Goal: Transaction & Acquisition: Purchase product/service

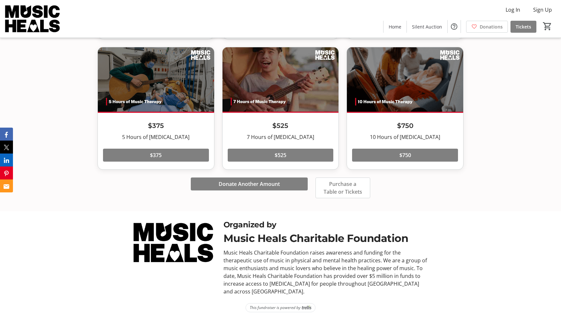
scroll to position [1331, 0]
click at [345, 191] on span "Purchase a Table or Tickets" at bounding box center [342, 188] width 39 height 16
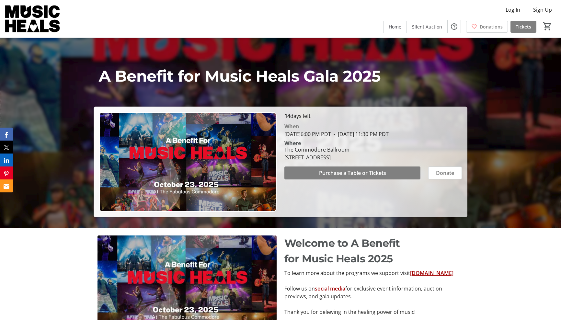
scroll to position [94, 0]
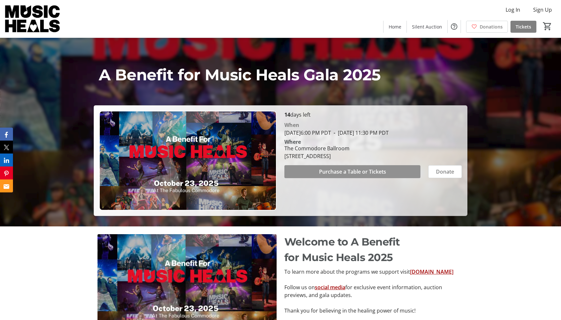
click at [332, 170] on span "Purchase a Table or Tickets" at bounding box center [352, 172] width 67 height 8
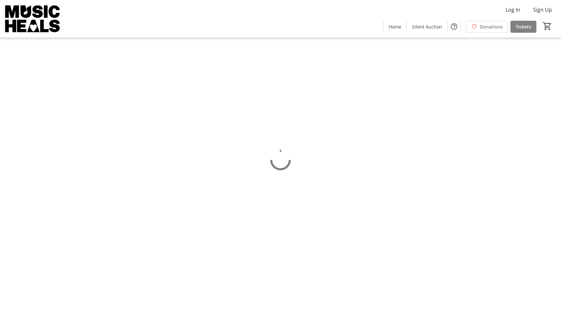
scroll to position [94, 0]
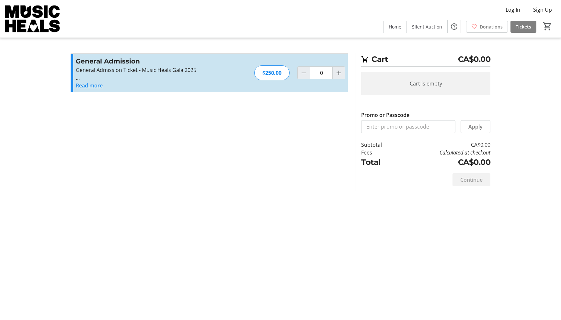
click at [89, 86] on section "Promo or Passcode Apply General Admission General Admission Ticket - Music Heal…" at bounding box center [209, 122] width 285 height 138
click at [339, 72] on section "Promo or Passcode Apply General Admission General Admission Ticket - Music Heal…" at bounding box center [209, 122] width 285 height 138
click at [131, 69] on section "Promo or Passcode Apply General Admission General Admission Ticket - Music Heal…" at bounding box center [209, 122] width 285 height 138
click at [434, 168] on div "Continue" at bounding box center [425, 179] width 129 height 23
click at [111, 63] on section "Promo or Passcode Apply General Admission General Admission Ticket - Music Heal…" at bounding box center [209, 122] width 285 height 138
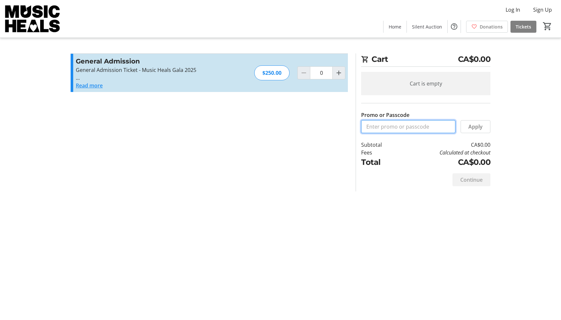
click at [425, 120] on input "Promo or Passcode" at bounding box center [408, 126] width 94 height 13
click at [53, 19] on img at bounding box center [33, 19] width 58 height 32
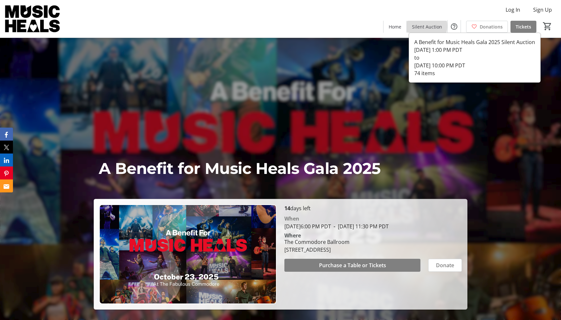
click at [427, 26] on span "Silent Auction" at bounding box center [427, 26] width 30 height 7
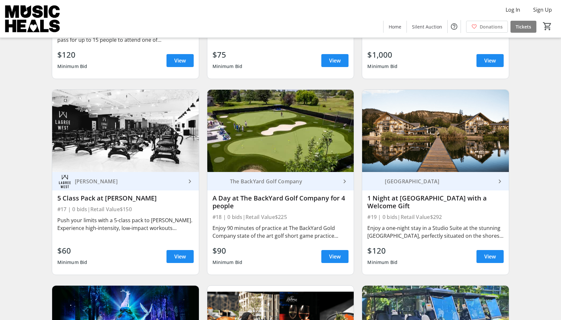
scroll to position [1010, 0]
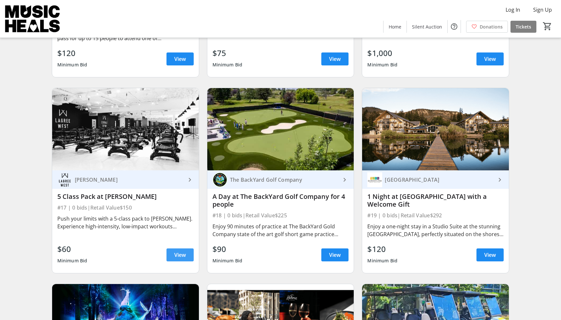
click at [182, 254] on span "View" at bounding box center [180, 255] width 12 height 8
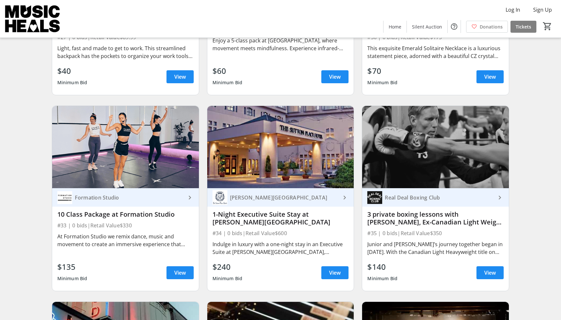
scroll to position [1778, 0]
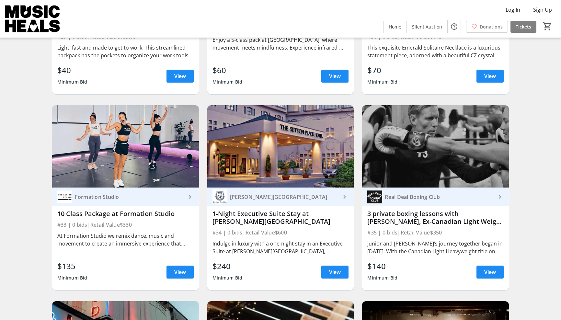
click at [189, 195] on mat-icon "keyboard_arrow_right" at bounding box center [190, 197] width 8 height 8
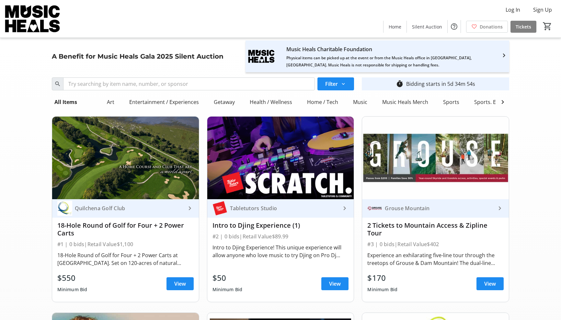
scroll to position [0, 0]
click at [397, 26] on span "Home" at bounding box center [395, 26] width 13 height 7
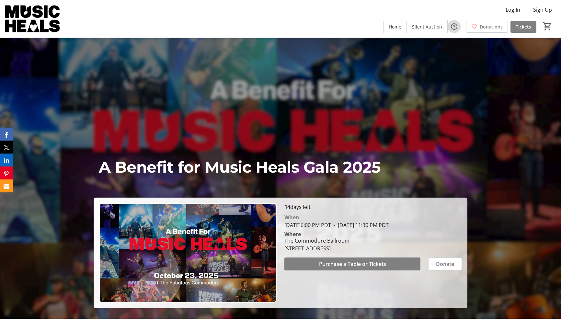
scroll to position [3, 0]
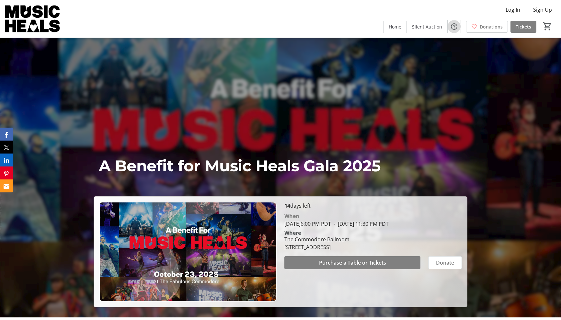
click at [456, 26] on mat-icon "Help" at bounding box center [454, 27] width 8 height 8
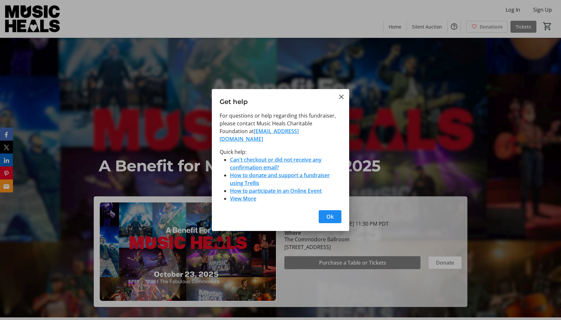
scroll to position [0, 0]
click at [341, 99] on mat-icon "Close" at bounding box center [342, 97] width 8 height 8
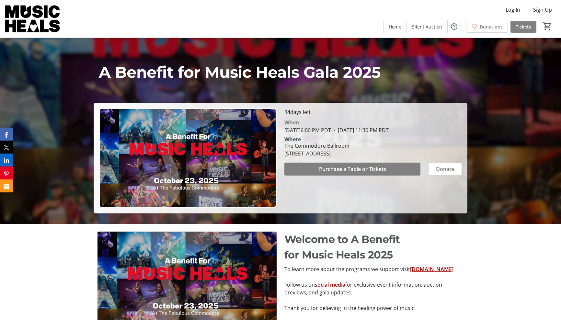
scroll to position [97, 0]
